Goal: Task Accomplishment & Management: Manage account settings

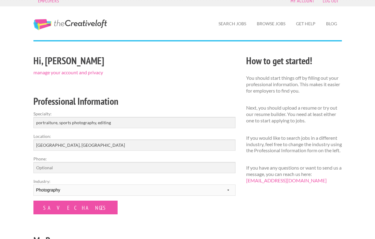
scroll to position [11, 0]
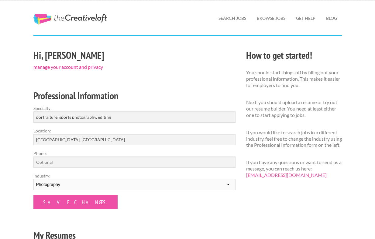
click at [54, 68] on link "manage your account and privacy" at bounding box center [68, 67] width 70 height 6
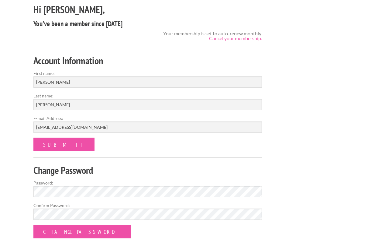
scroll to position [54, 0]
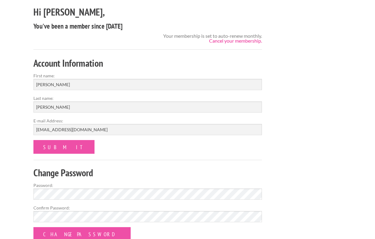
click at [243, 41] on link "Cancel your membership." at bounding box center [235, 41] width 53 height 6
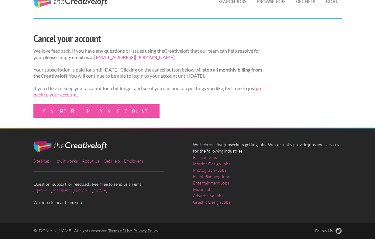
scroll to position [32, 0]
click at [66, 191] on link "[EMAIL_ADDRESS][DOMAIN_NAME]" at bounding box center [72, 190] width 70 height 5
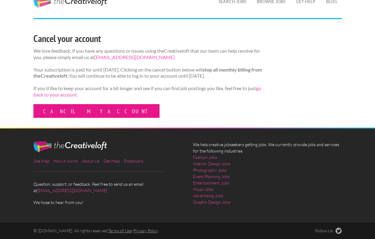
click at [71, 110] on link "Cancel my account" at bounding box center [96, 111] width 126 height 14
